Goal: Find specific page/section: Locate a particular part of the current website

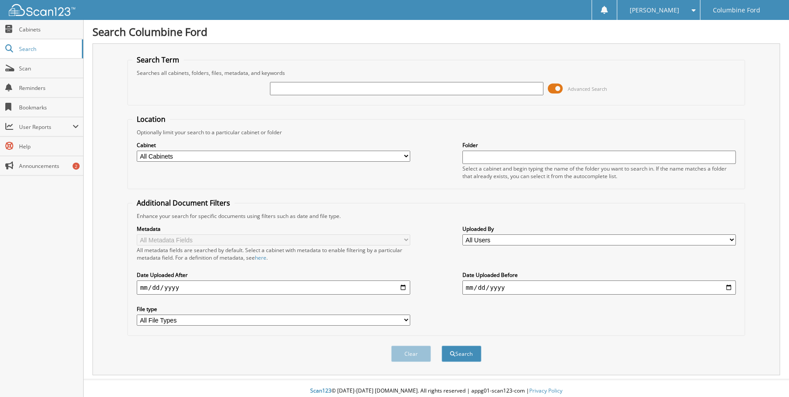
click at [291, 89] on input "text" at bounding box center [407, 88] width 274 height 13
type input "c31919"
click at [442, 345] on button "Search" at bounding box center [462, 353] width 40 height 16
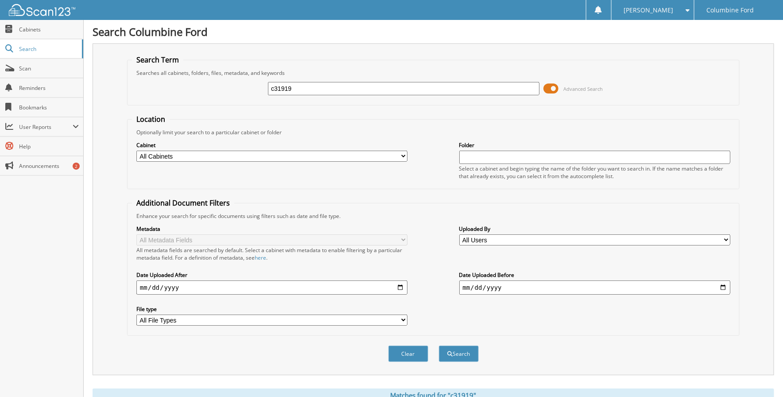
click at [551, 86] on span at bounding box center [551, 88] width 15 height 13
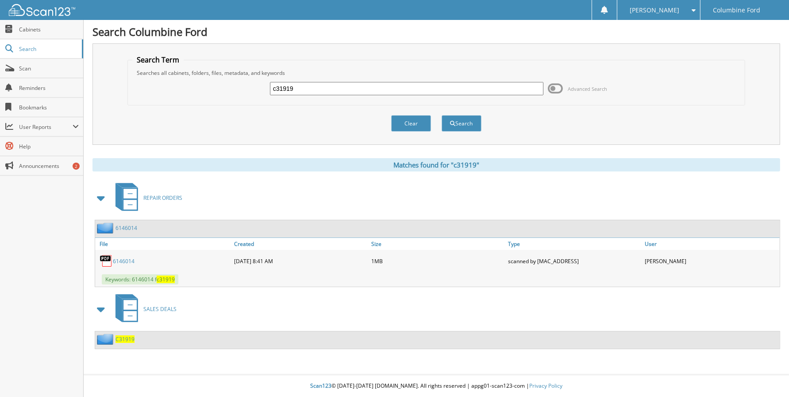
click at [125, 335] on span "C31919" at bounding box center [125, 339] width 19 height 8
